Goal: Task Accomplishment & Management: Use online tool/utility

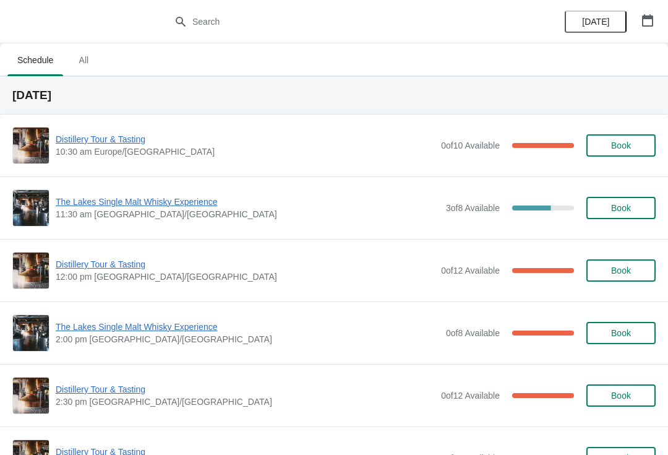
click at [111, 267] on span "Distillery Tour & Tasting" at bounding box center [245, 264] width 379 height 12
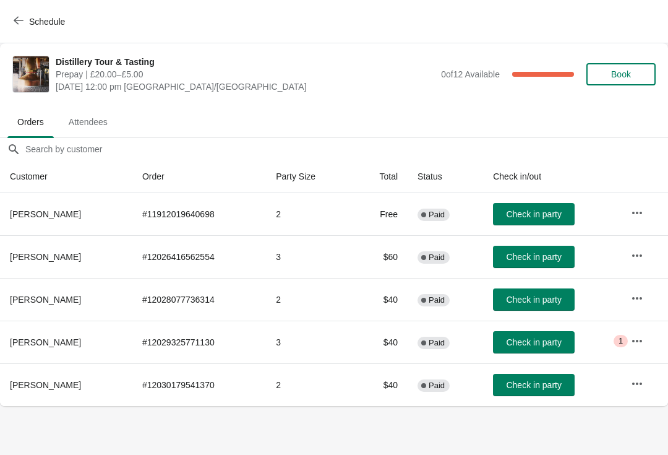
click at [635, 74] on span "Book" at bounding box center [621, 74] width 47 height 10
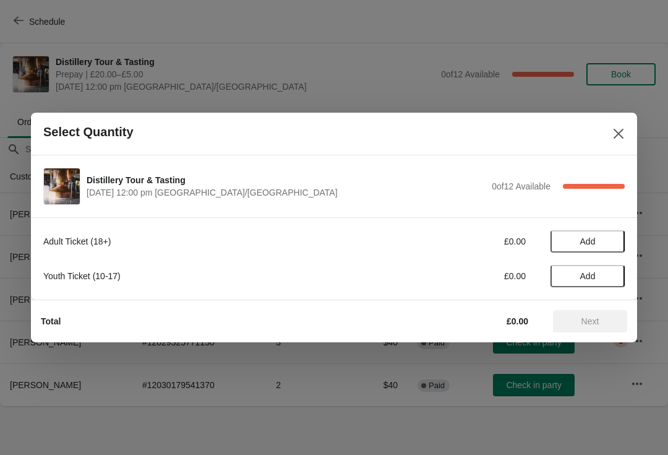
click at [614, 247] on button "Add" at bounding box center [588, 241] width 74 height 22
click at [608, 236] on icon at bounding box center [609, 241] width 13 height 13
click at [612, 239] on icon at bounding box center [609, 241] width 13 height 13
click at [608, 318] on span "Next" at bounding box center [590, 321] width 54 height 10
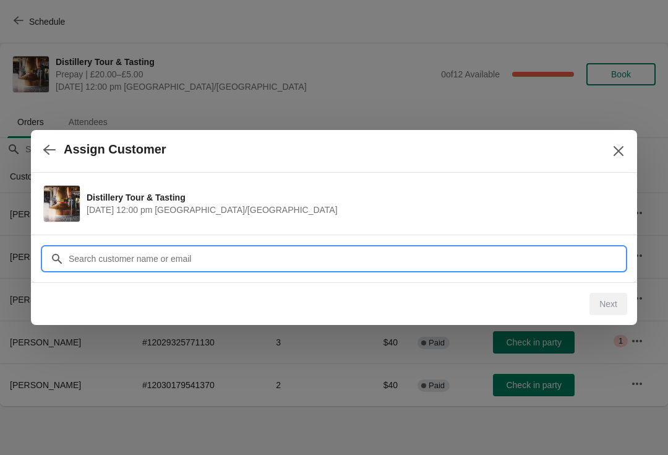
click at [584, 258] on input "Customer" at bounding box center [346, 258] width 557 height 22
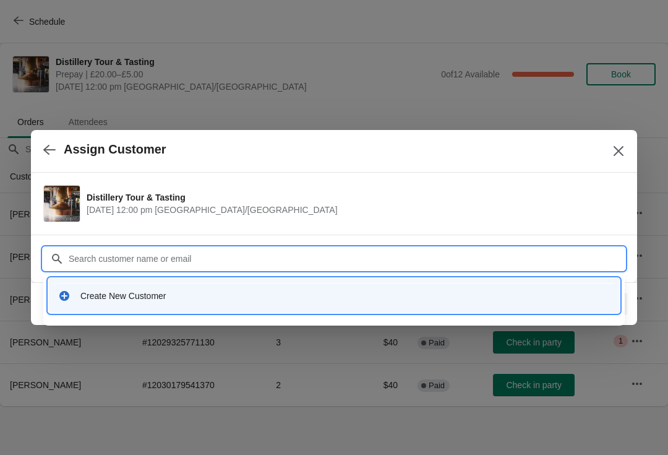
click at [147, 298] on div "Create New Customer" at bounding box center [345, 296] width 530 height 12
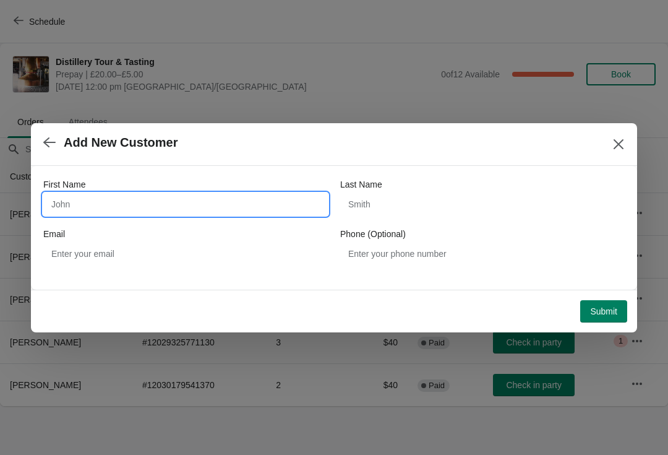
click at [113, 213] on input "First Name" at bounding box center [185, 204] width 285 height 22
type input "Nicola"
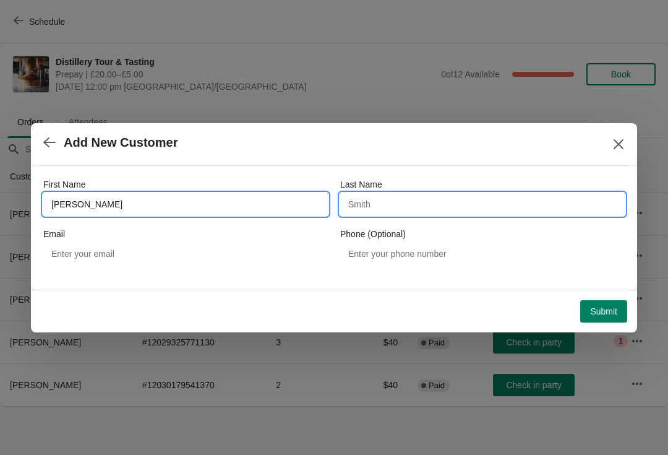
click at [429, 207] on input "Last Name" at bounding box center [482, 204] width 285 height 22
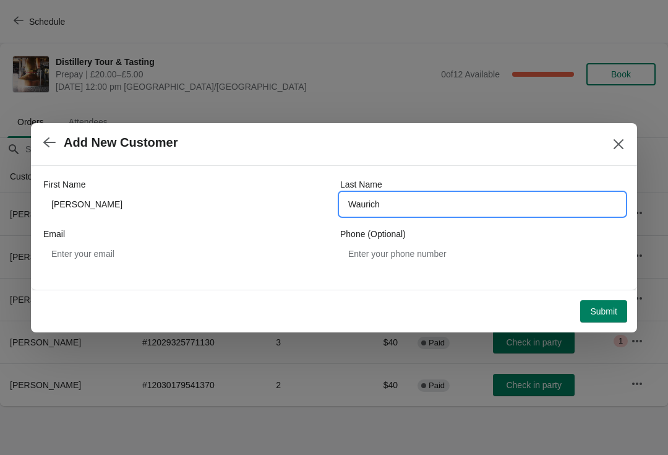
type input "Waurich"
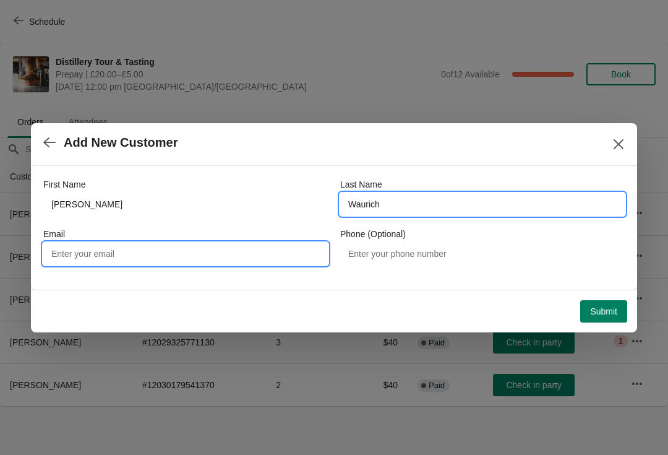
click at [153, 257] on input "Email" at bounding box center [185, 254] width 285 height 22
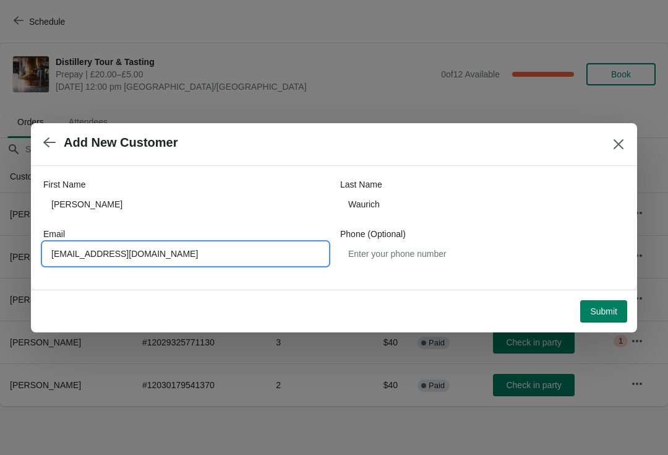
type input "Nicolas.7405@gmail.com"
click at [613, 312] on span "Submit" at bounding box center [603, 311] width 27 height 10
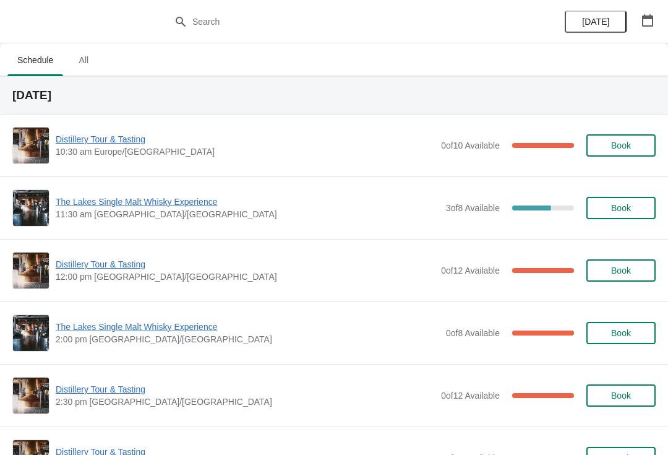
click at [105, 199] on span "The Lakes Single Malt Whisky Experience" at bounding box center [248, 202] width 384 height 12
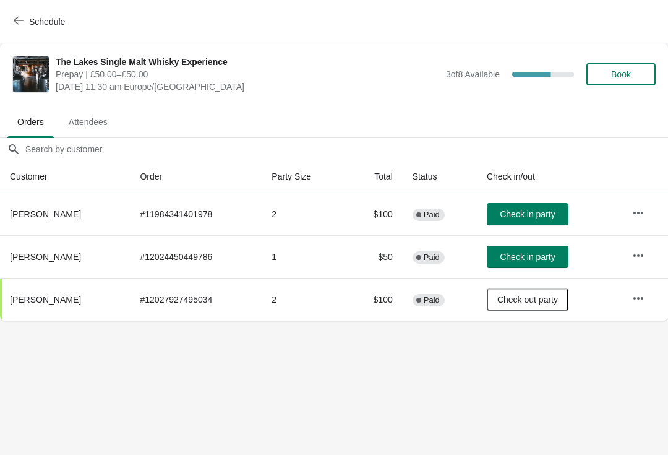
click at [541, 209] on span "Check in party" at bounding box center [527, 214] width 55 height 10
click at [19, 22] on icon "button" at bounding box center [19, 20] width 10 height 10
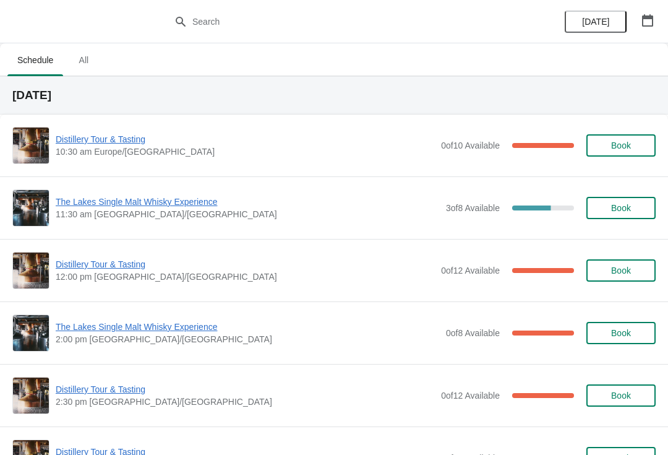
click at [88, 261] on span "Distillery Tour & Tasting" at bounding box center [245, 264] width 379 height 12
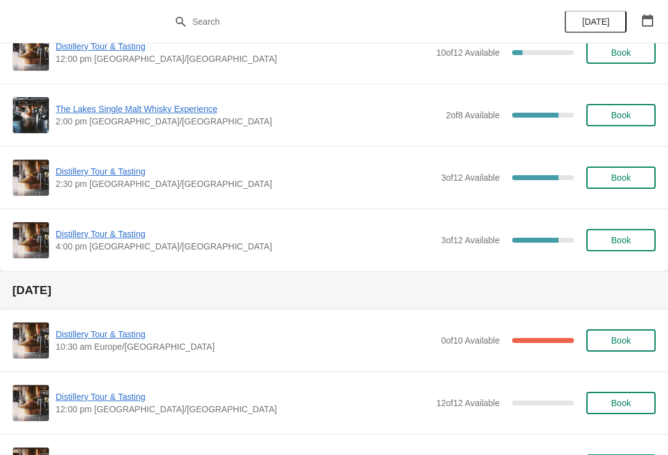
scroll to position [694, 0]
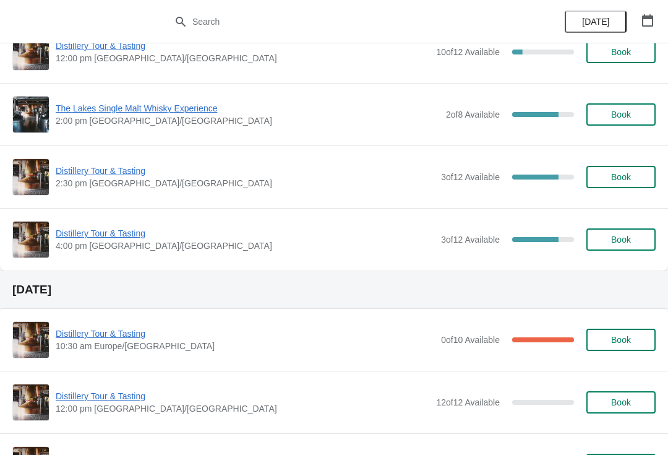
click at [626, 171] on button "Book" at bounding box center [621, 177] width 69 height 22
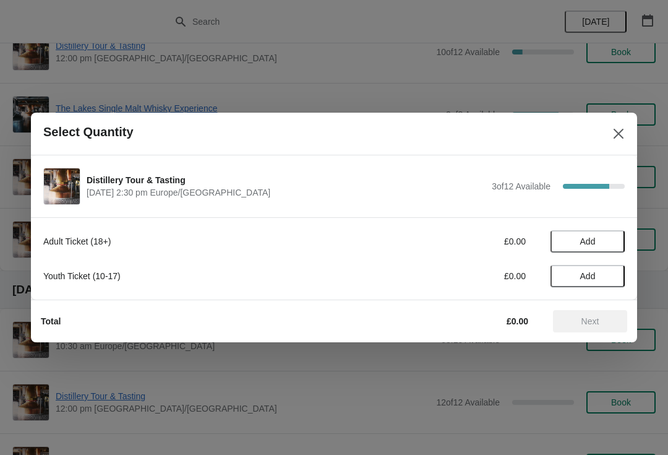
click at [593, 239] on span "Add" at bounding box center [587, 241] width 15 height 10
click at [605, 236] on icon at bounding box center [609, 241] width 13 height 13
click at [609, 237] on icon at bounding box center [609, 241] width 13 height 13
click at [604, 238] on icon at bounding box center [609, 241] width 13 height 13
click at [593, 322] on span "Next" at bounding box center [591, 321] width 18 height 10
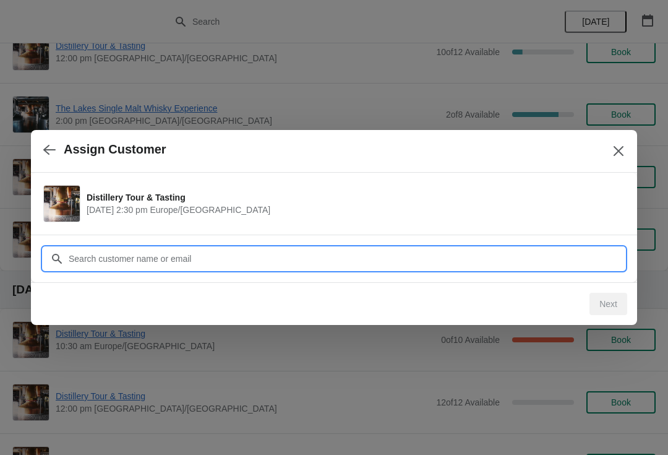
click at [350, 258] on input "Customer" at bounding box center [346, 258] width 557 height 22
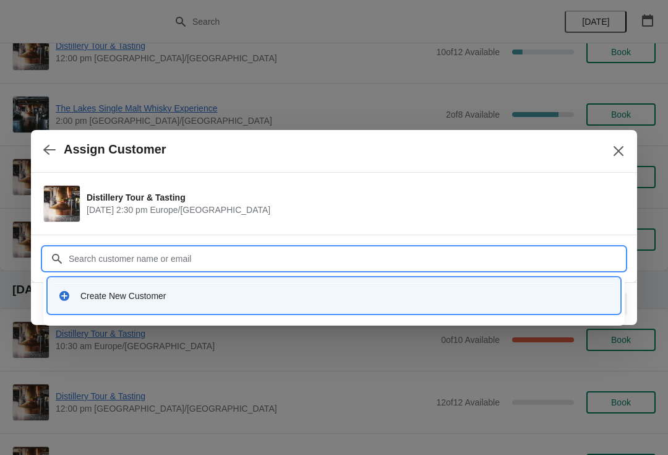
click at [129, 294] on div "Create New Customer" at bounding box center [345, 296] width 530 height 12
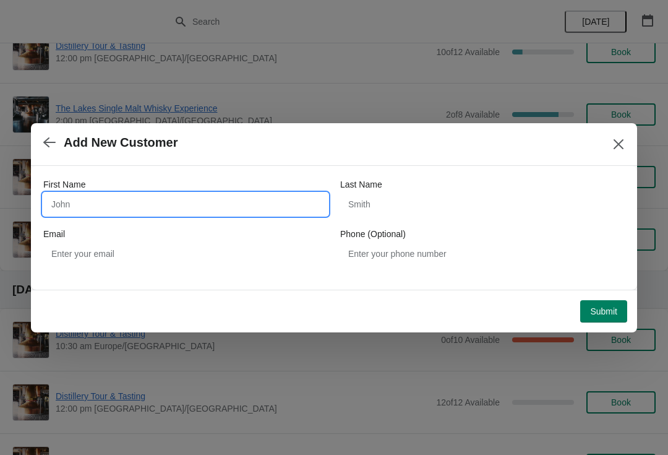
click at [147, 197] on input "First Name" at bounding box center [185, 204] width 285 height 22
type input "Daniel"
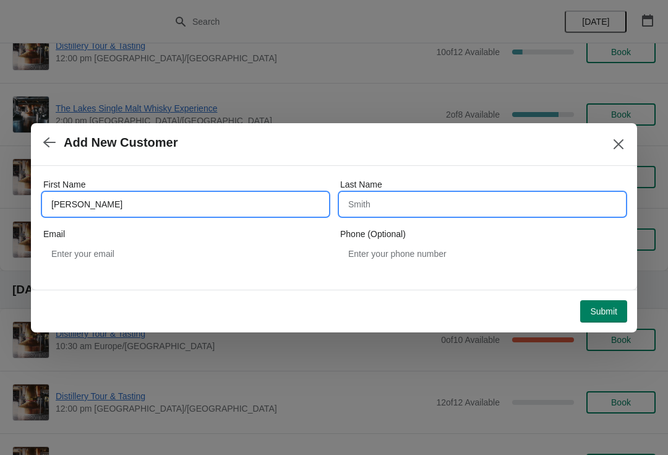
click at [408, 197] on input "Last Name" at bounding box center [482, 204] width 285 height 22
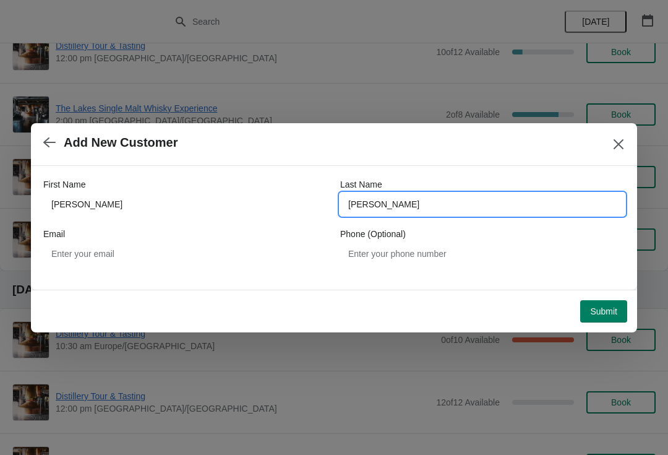
type input "Dunkley"
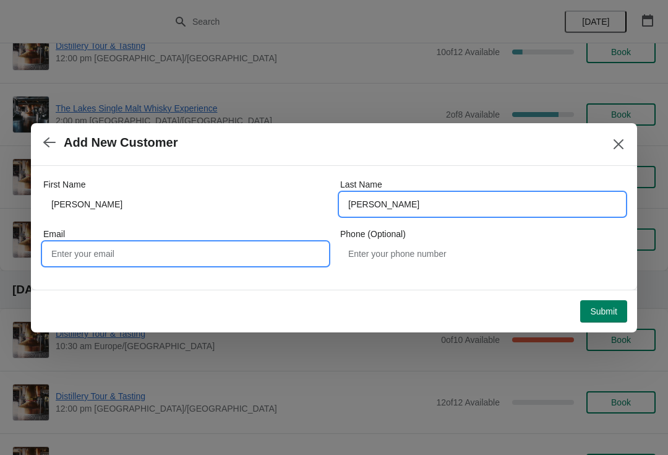
click at [113, 247] on input "Email" at bounding box center [185, 254] width 285 height 22
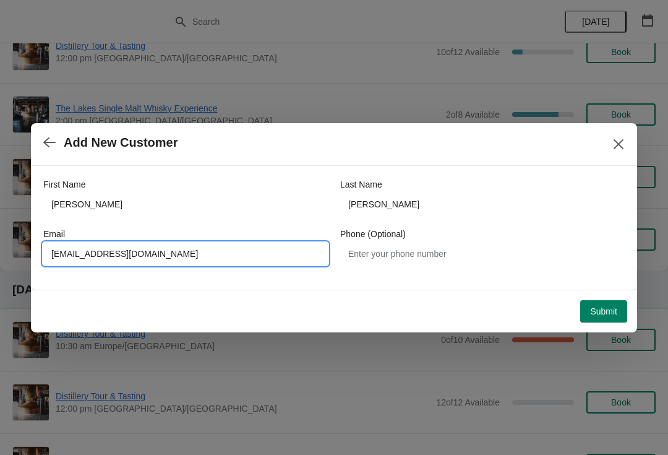
click at [101, 251] on input "Dandunklet1234567@outlook.com" at bounding box center [185, 254] width 285 height 22
click at [101, 259] on input "Dandunklet1234567@outlook.com" at bounding box center [185, 254] width 285 height 22
type input "Dandunkley1234567@outlook.com"
click at [600, 310] on span "Submit" at bounding box center [603, 311] width 27 height 10
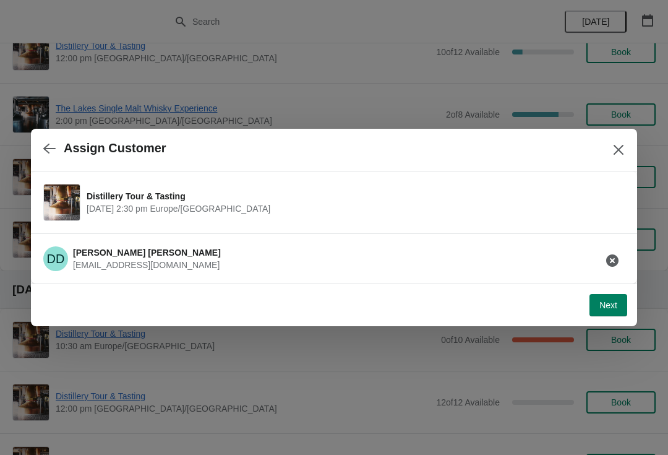
click at [606, 304] on span "Next" at bounding box center [609, 305] width 18 height 10
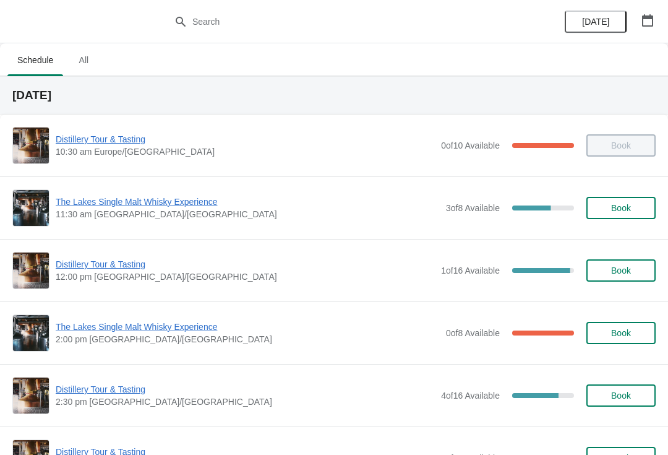
click at [93, 264] on span "Distillery Tour & Tasting" at bounding box center [245, 264] width 379 height 12
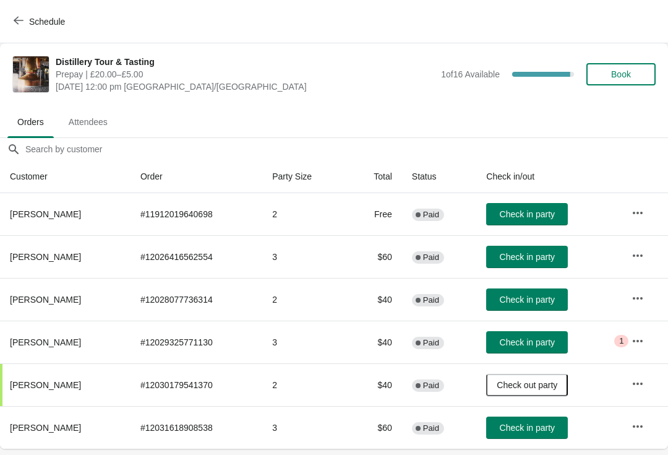
click at [639, 331] on button "button" at bounding box center [638, 341] width 22 height 22
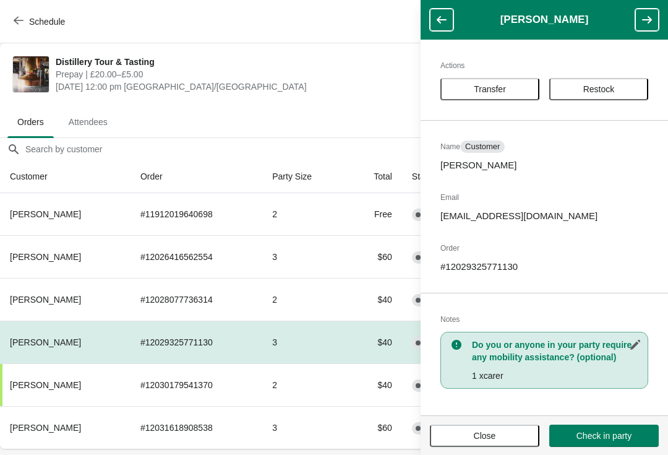
click at [495, 444] on button "Close" at bounding box center [485, 435] width 110 height 22
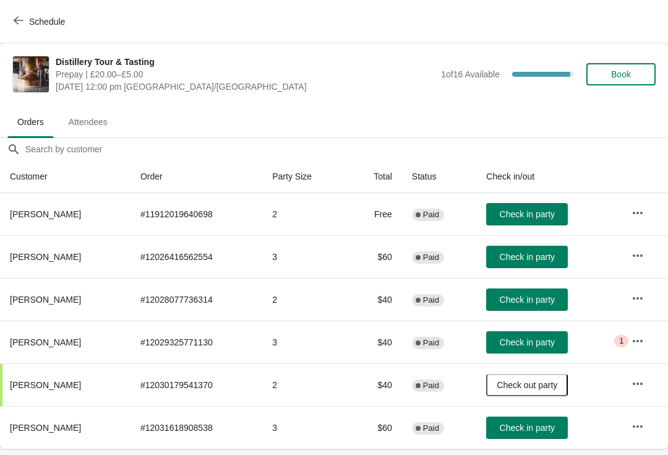
click at [551, 336] on button "Check in party" at bounding box center [527, 342] width 82 height 22
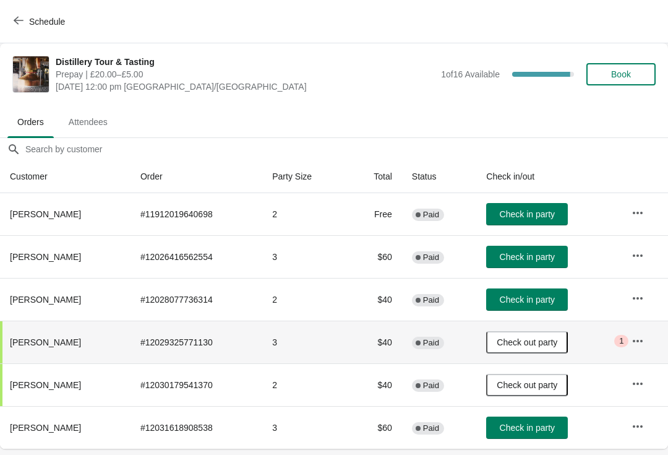
click at [25, 22] on span "Schedule" at bounding box center [40, 21] width 49 height 12
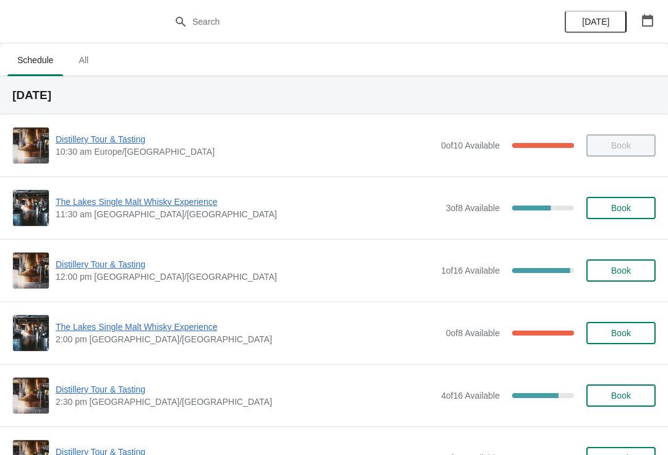
click at [75, 330] on span "The Lakes Single Malt Whisky Experience" at bounding box center [248, 327] width 384 height 12
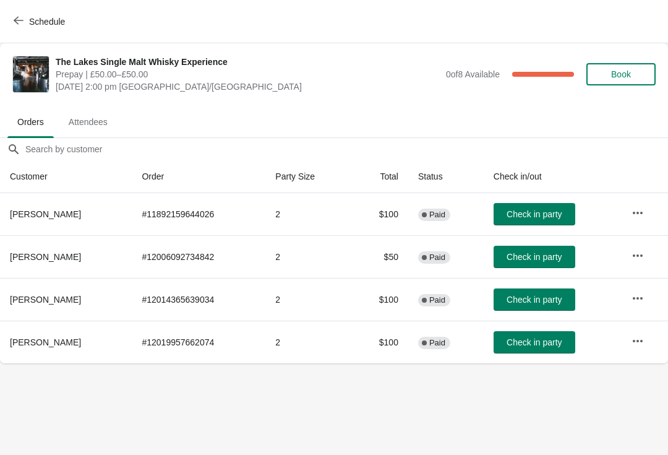
click at [546, 213] on span "Check in party" at bounding box center [534, 214] width 55 height 10
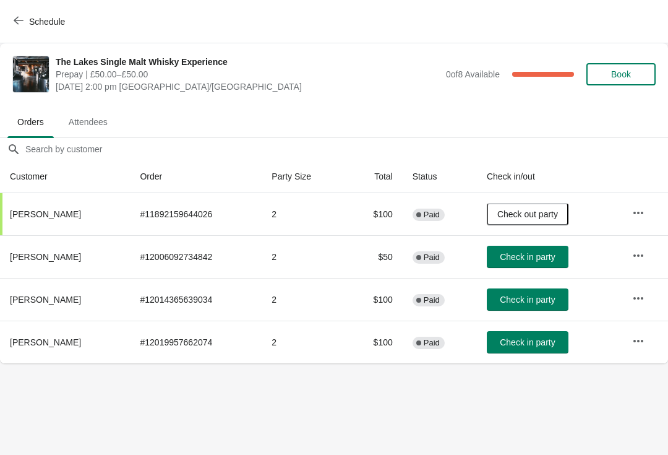
click at [23, 15] on icon "button" at bounding box center [19, 20] width 10 height 10
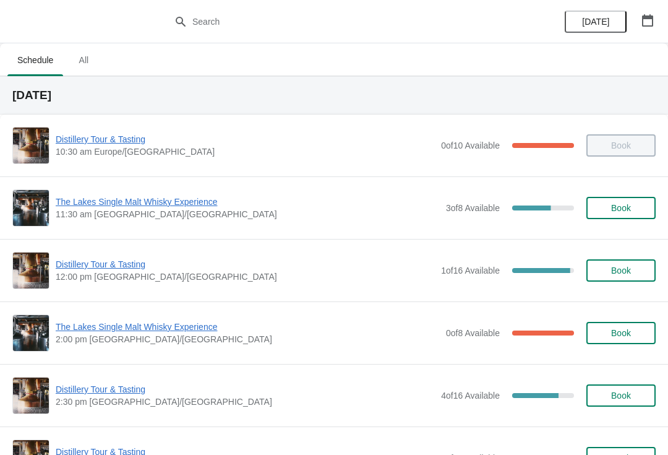
click at [123, 262] on span "Distillery Tour & Tasting" at bounding box center [245, 264] width 379 height 12
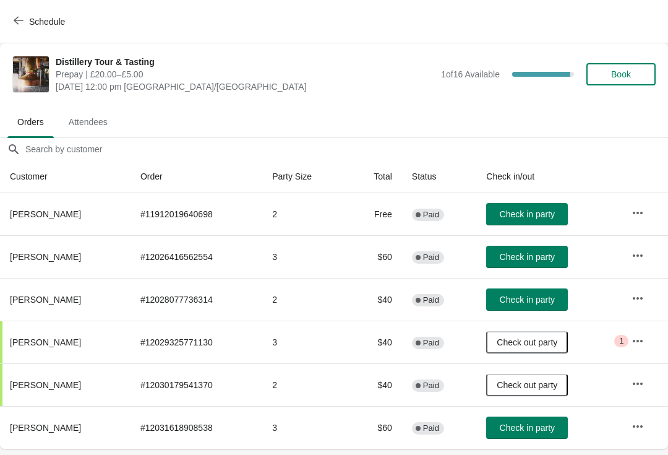
click at [553, 252] on span "Check in party" at bounding box center [527, 257] width 55 height 10
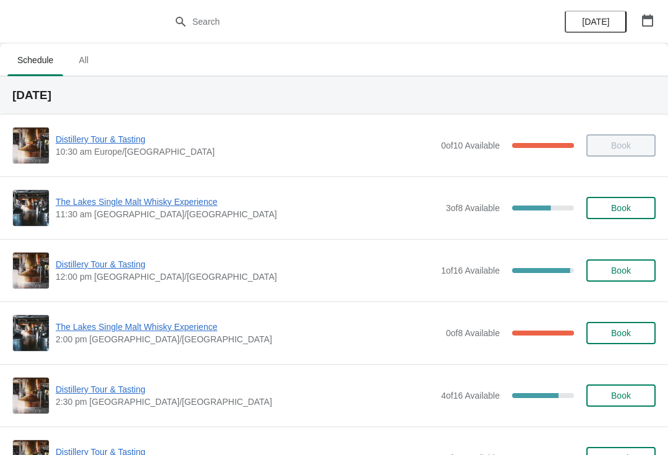
click at [87, 263] on span "Distillery Tour & Tasting" at bounding box center [245, 264] width 379 height 12
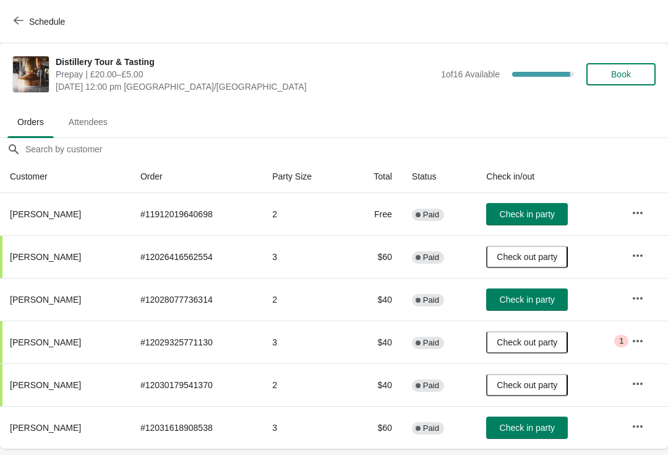
click at [528, 205] on button "Check in party" at bounding box center [527, 214] width 82 height 22
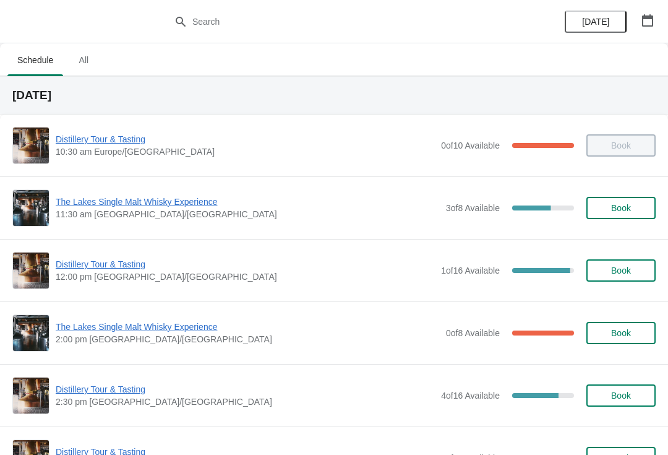
click at [90, 269] on span "Distillery Tour & Tasting" at bounding box center [245, 264] width 379 height 12
